Goal: Information Seeking & Learning: Learn about a topic

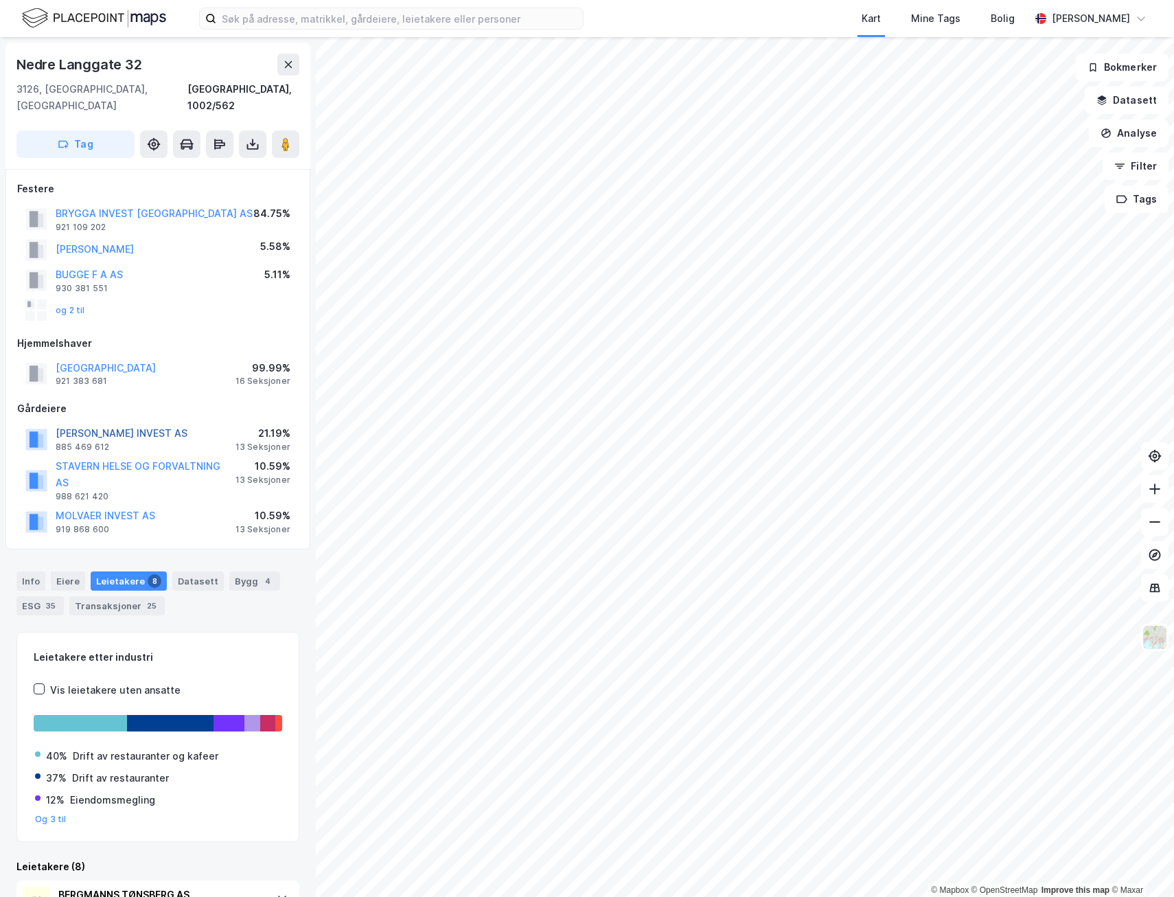
click at [0, 0] on button "[PERSON_NAME] INVEST AS" at bounding box center [0, 0] width 0 height 0
click at [0, 0] on button "MOLVAER INVEST AS" at bounding box center [0, 0] width 0 height 0
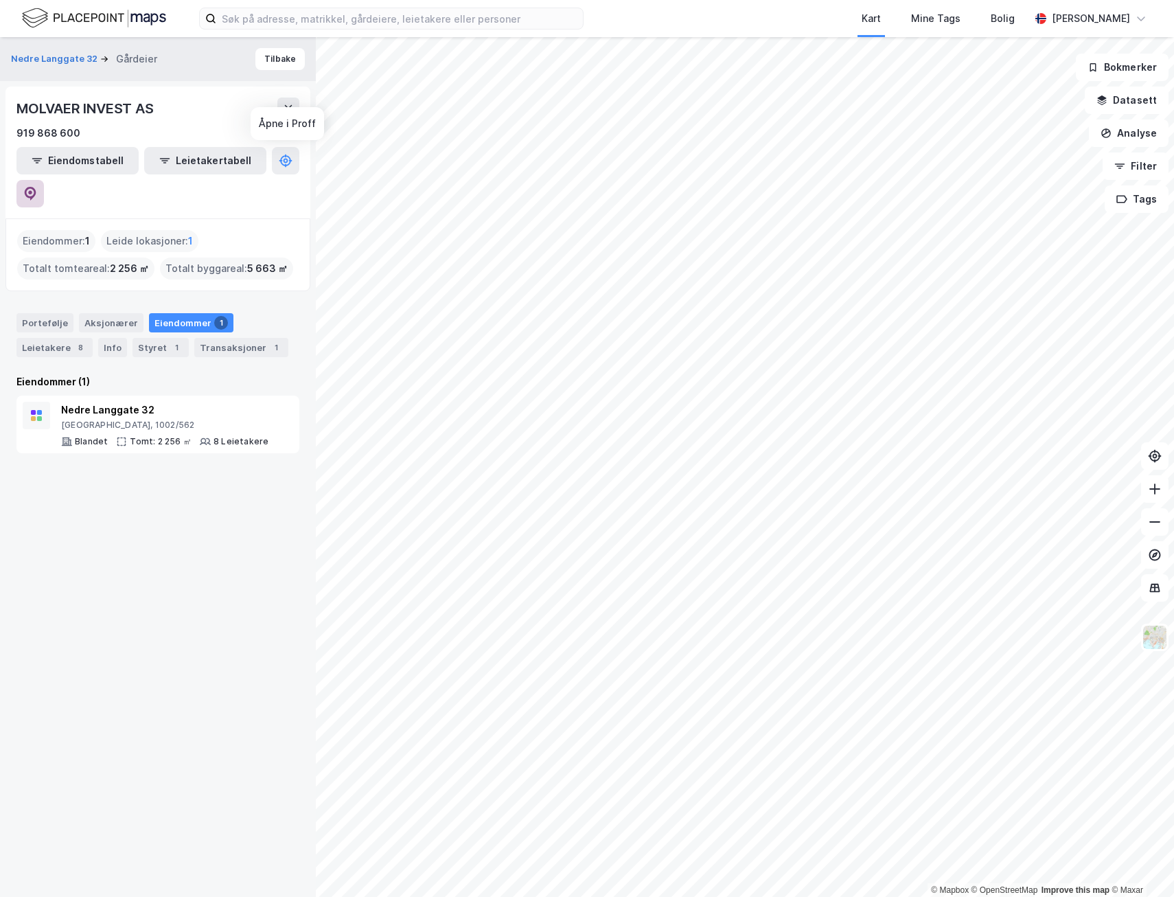
click at [37, 187] on icon at bounding box center [30, 194] width 14 height 14
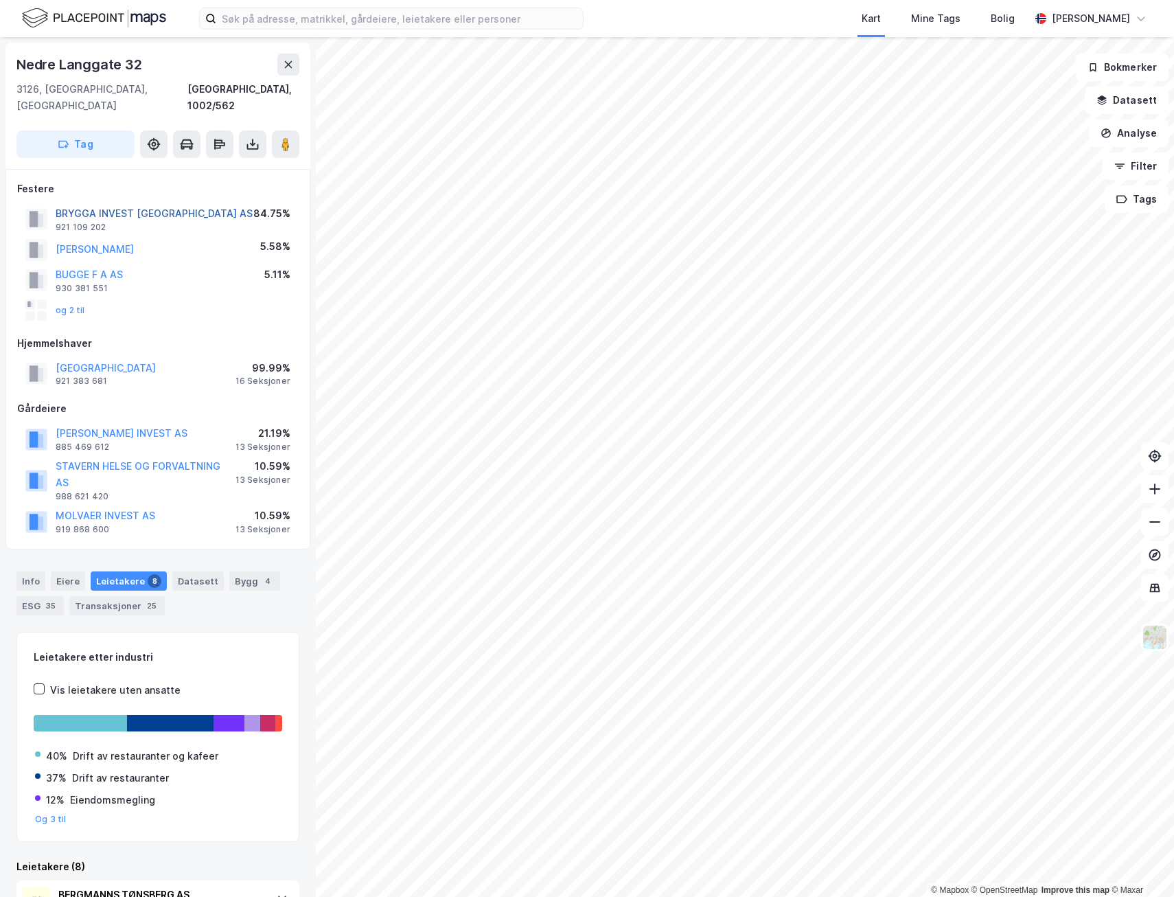
click at [0, 0] on button "BRYGGA INVEST [GEOGRAPHIC_DATA] AS" at bounding box center [0, 0] width 0 height 0
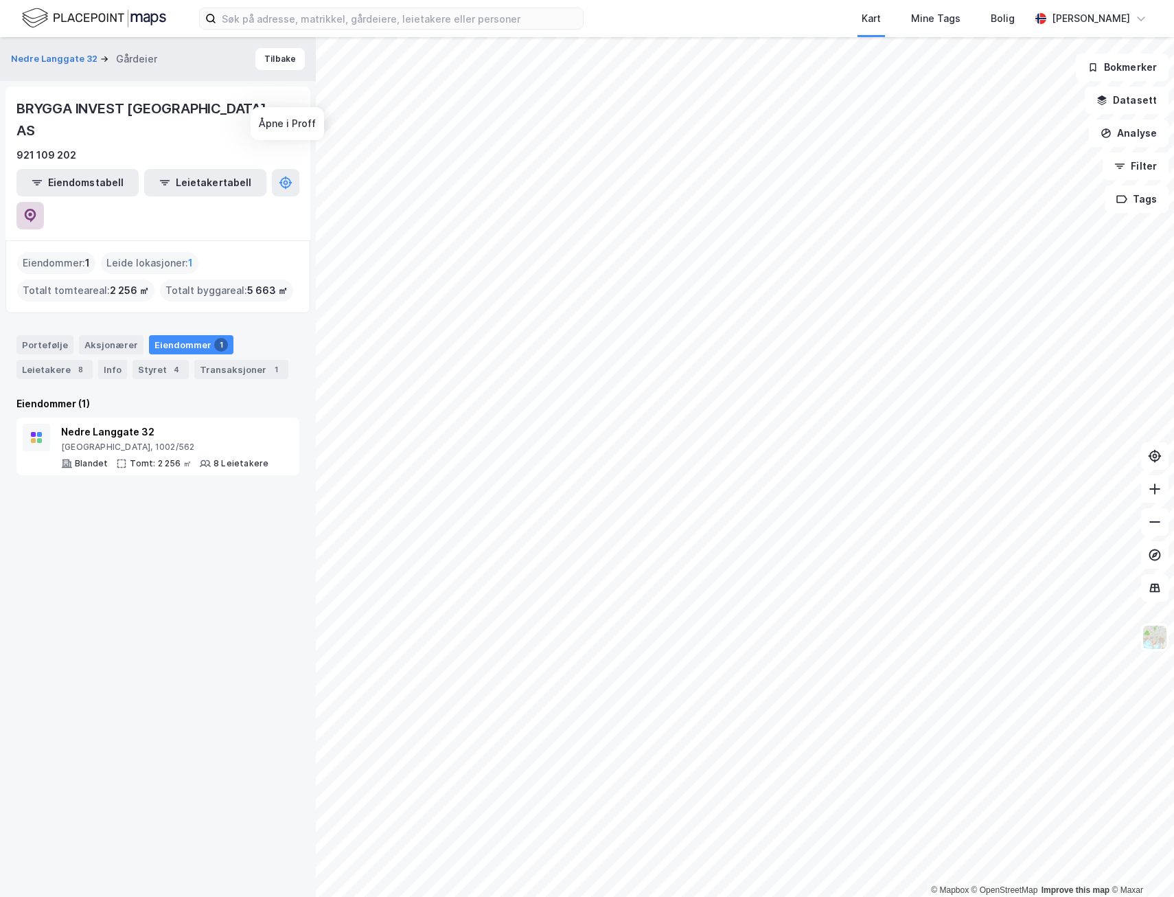
click at [36, 209] on icon at bounding box center [31, 216] width 12 height 14
